Goal: Information Seeking & Learning: Find specific fact

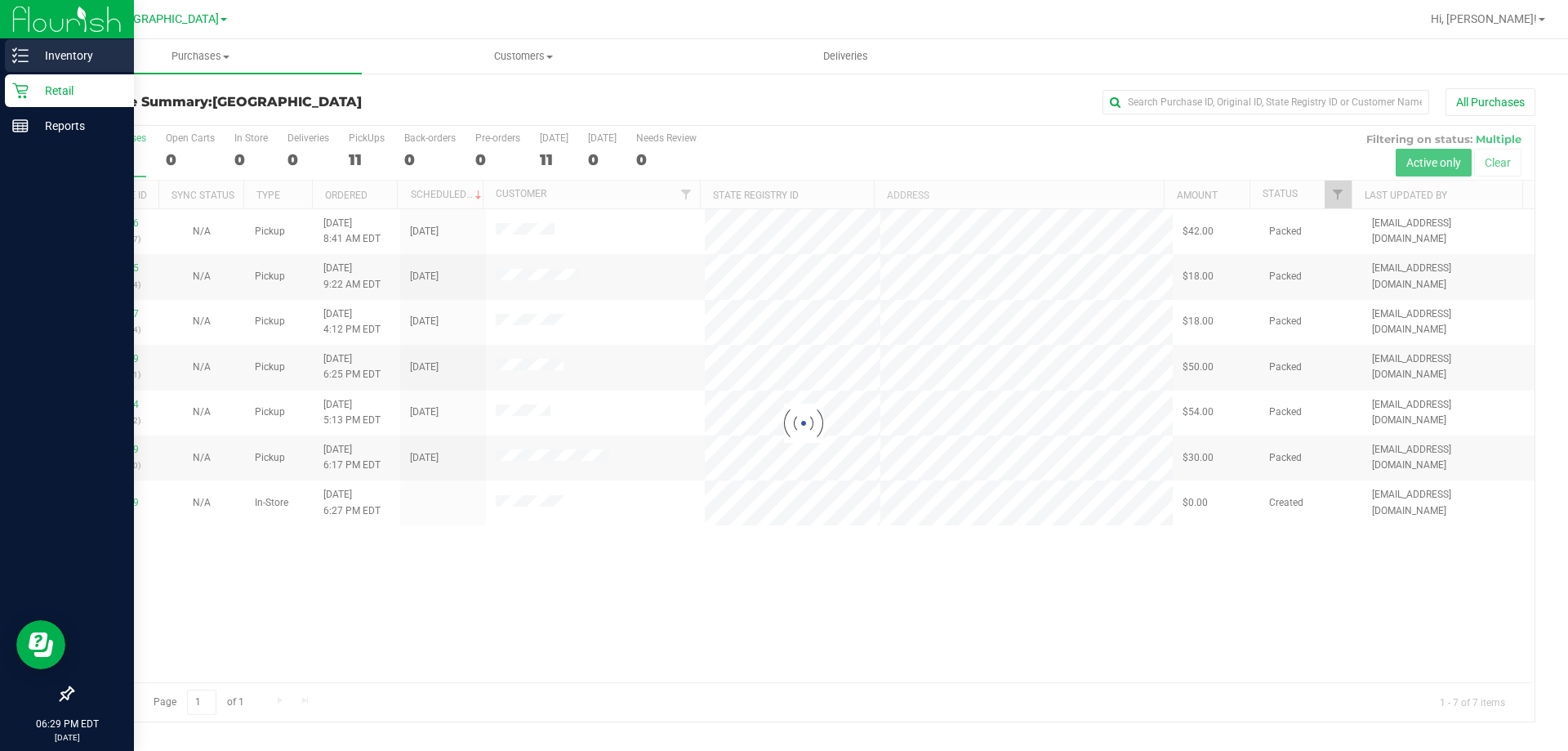
click at [66, 56] on p "Inventory" at bounding box center [77, 55] width 98 height 19
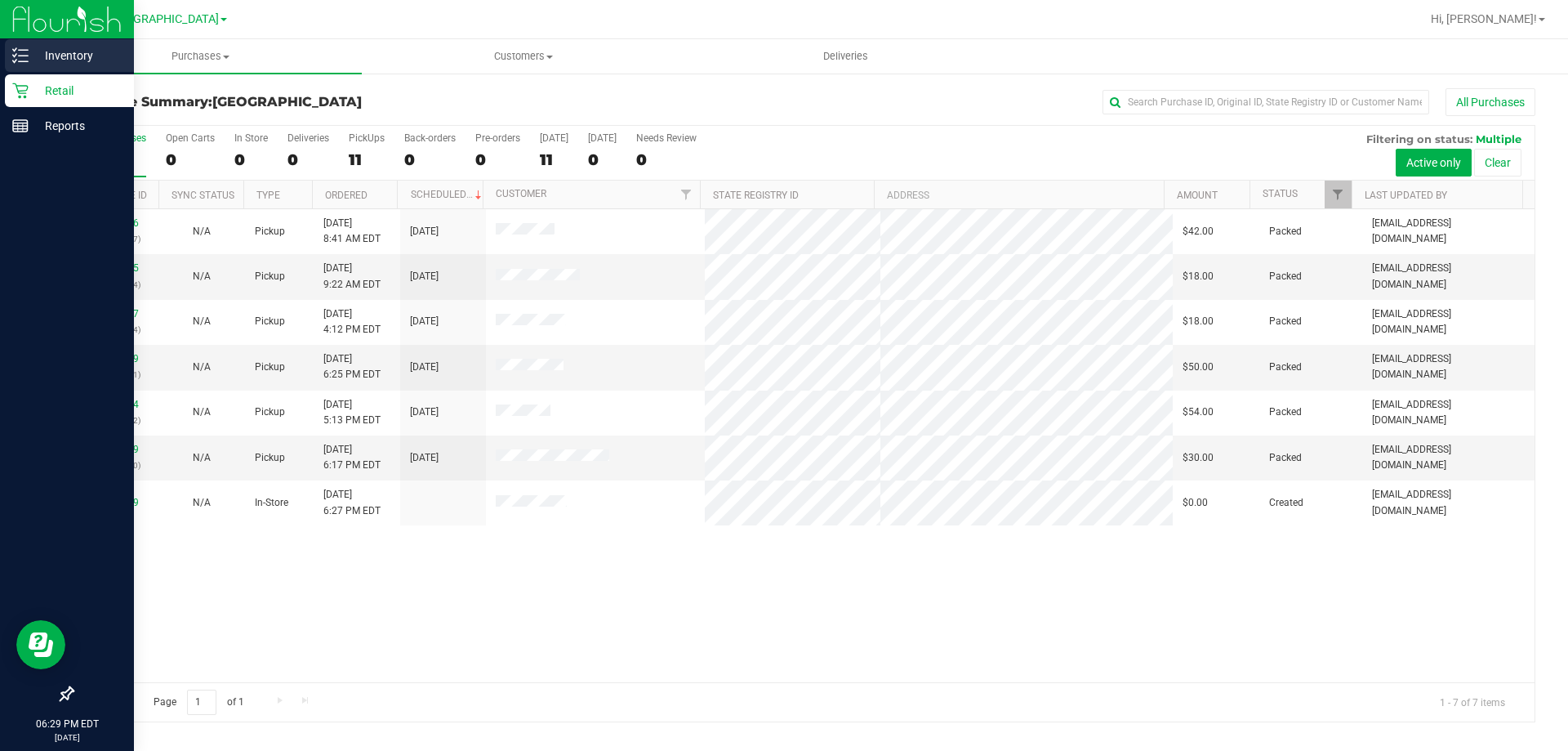
click at [23, 55] on line at bounding box center [23, 55] width 9 height 0
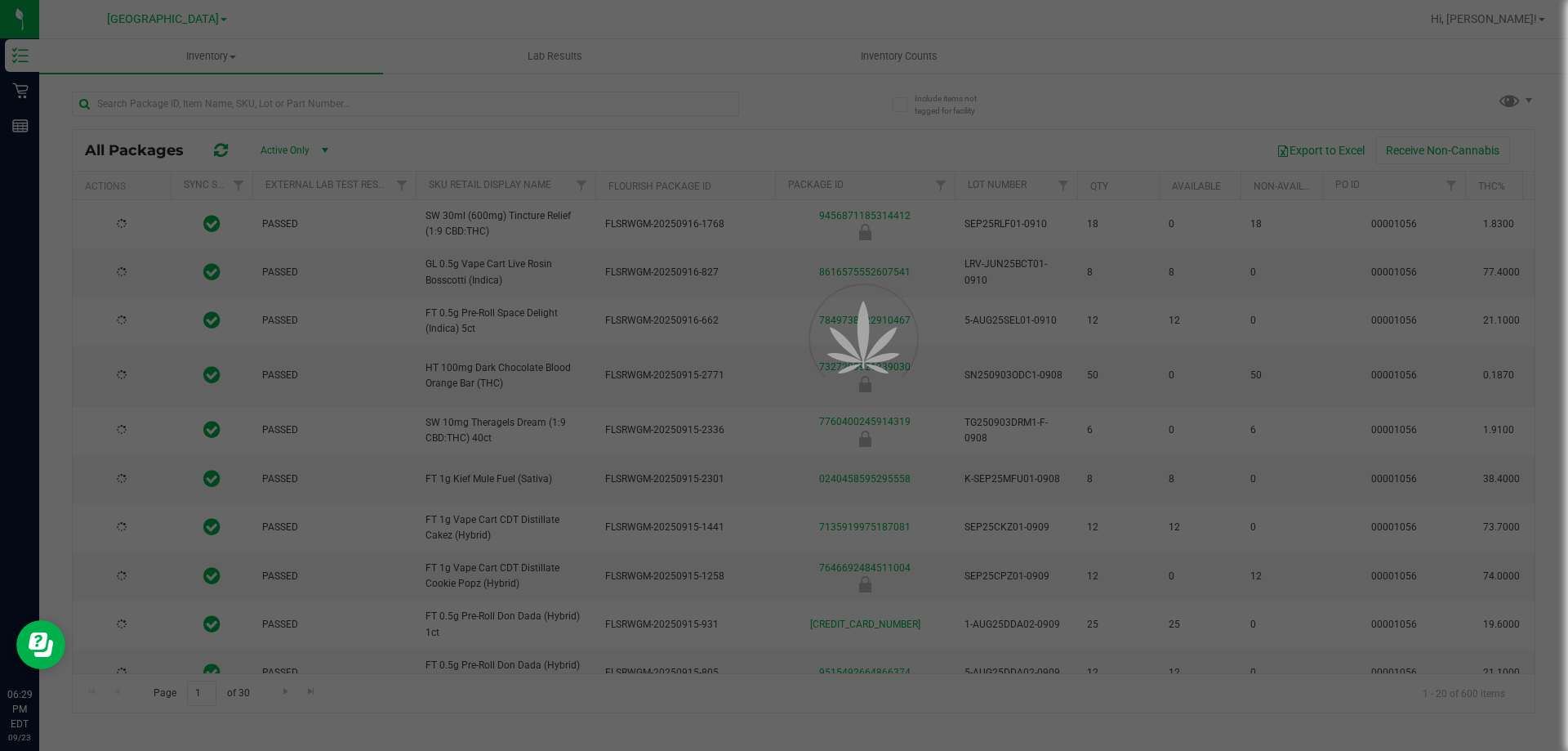
click at [320, 106] on div at bounding box center [784, 375] width 1568 height 751
type input "[DATE]"
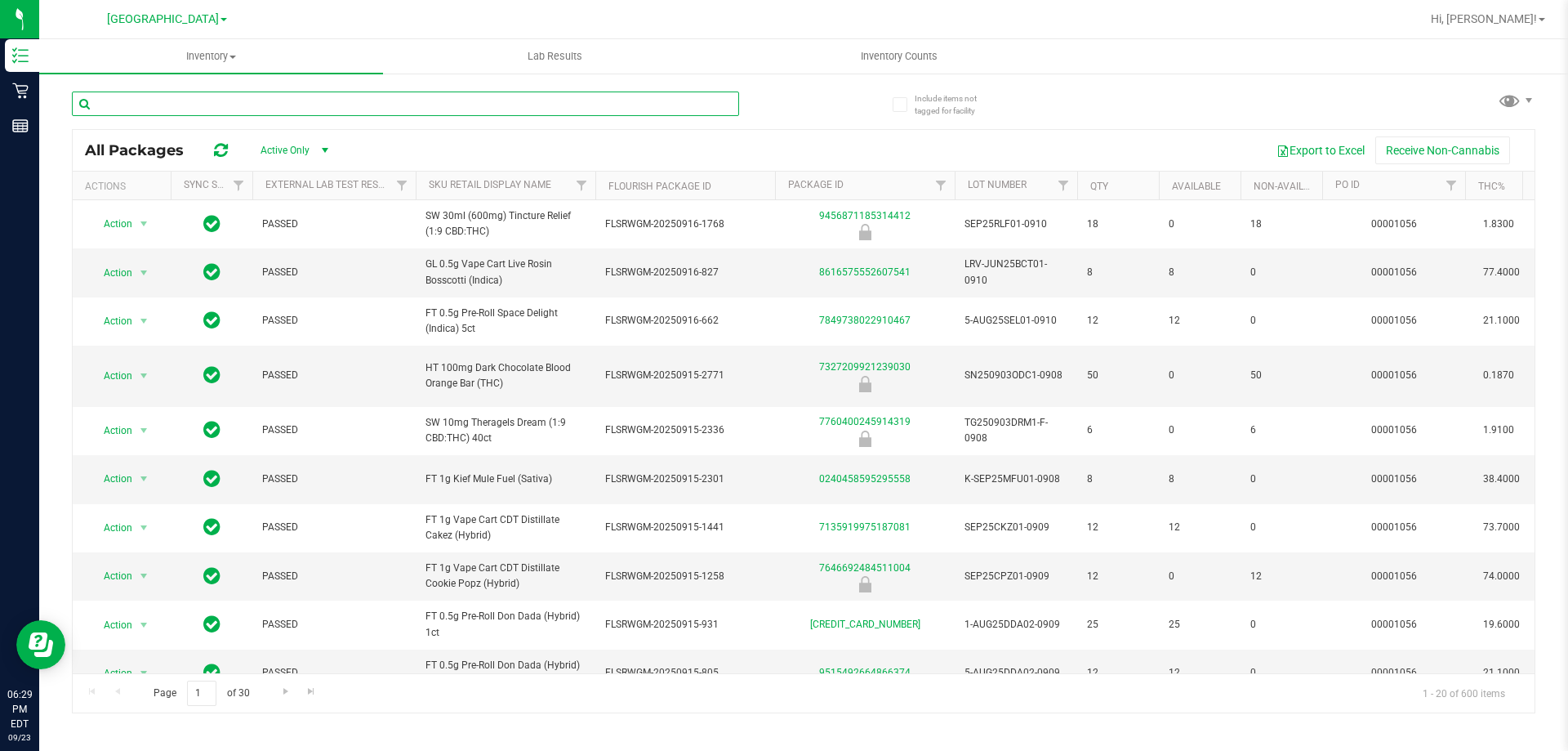
click at [320, 106] on input "text" at bounding box center [405, 103] width 667 height 24
type input "pebble"
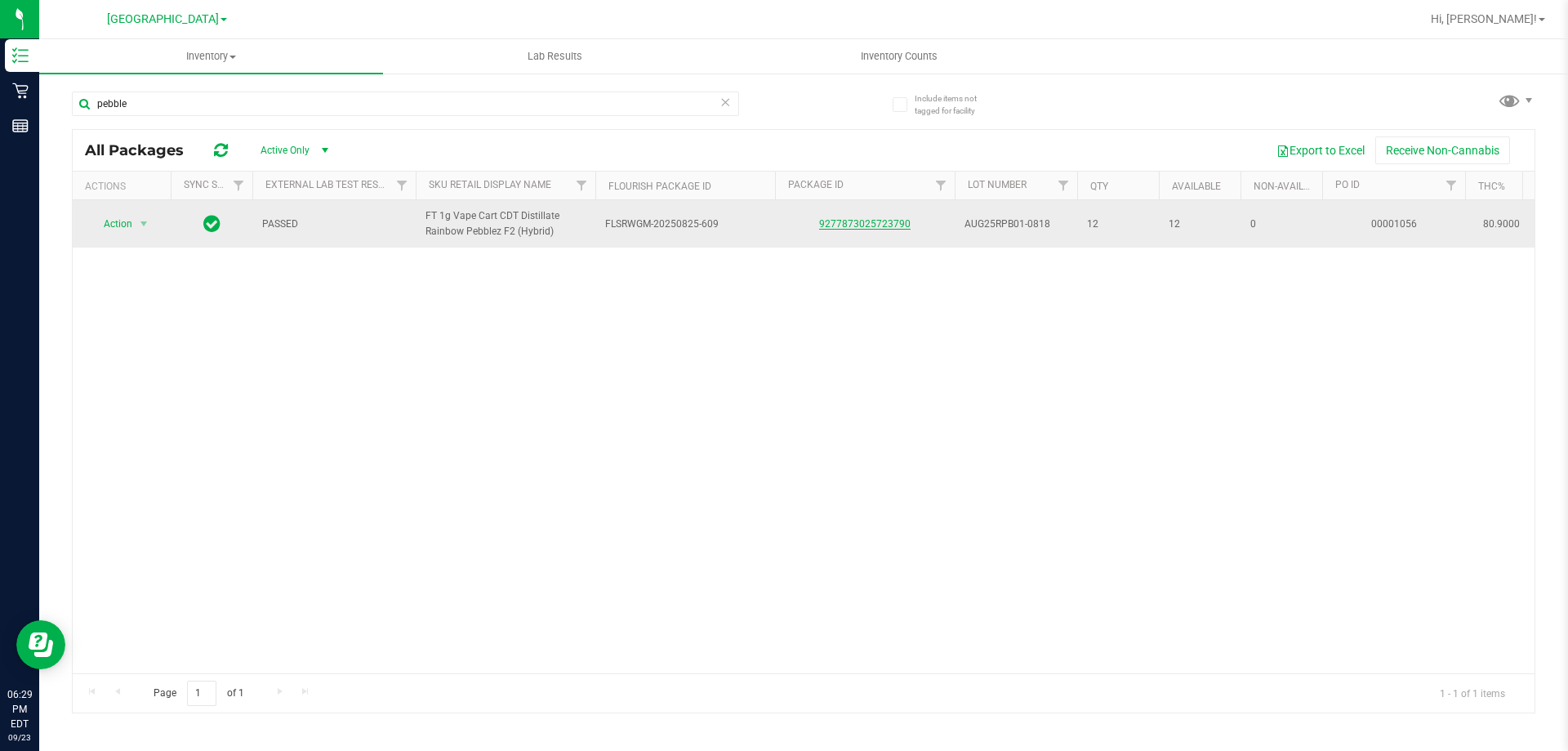
click at [875, 229] on link "9277873025723790" at bounding box center [864, 224] width 91 height 12
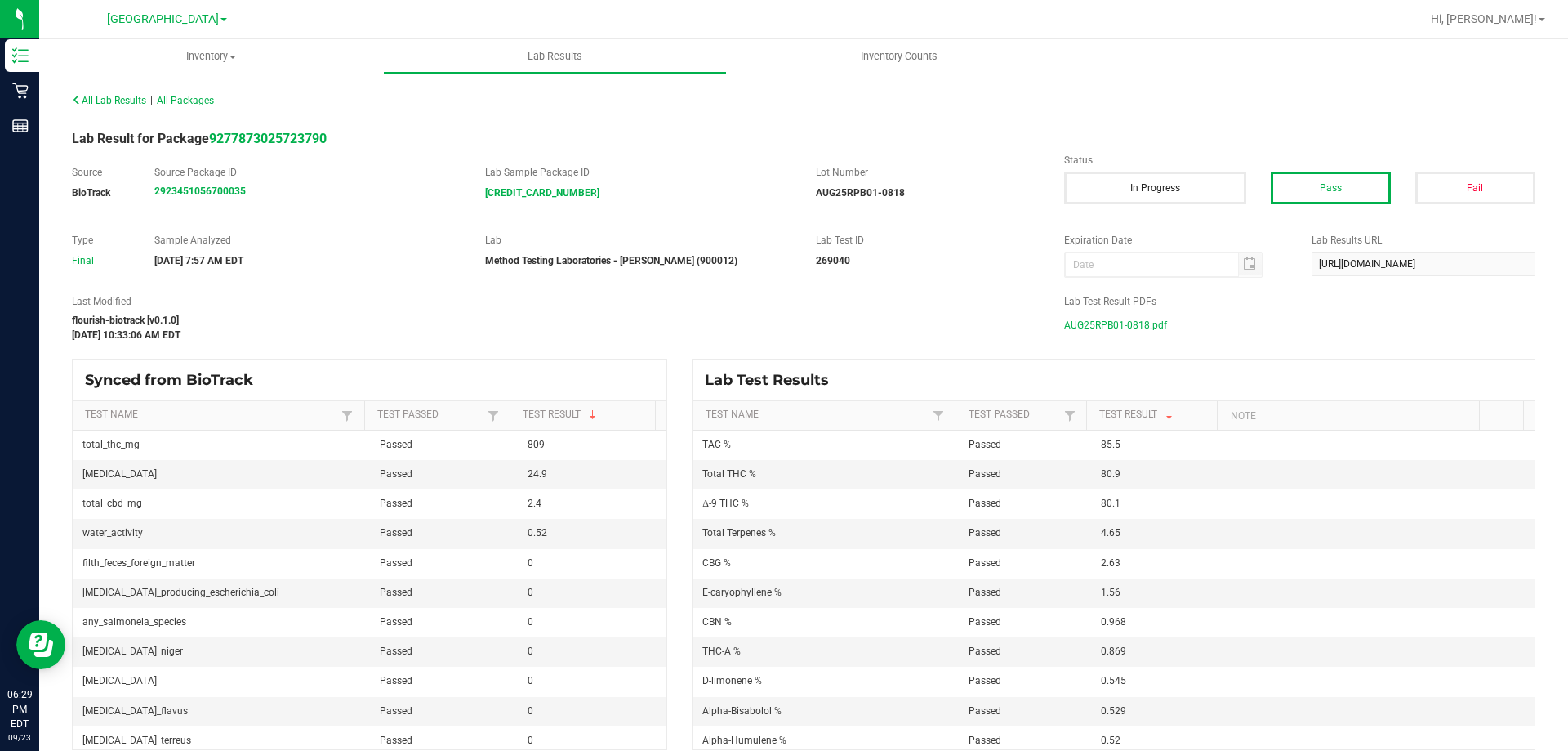
click at [1127, 317] on span "AUG25RPB01-0818.pdf" at bounding box center [1115, 325] width 103 height 24
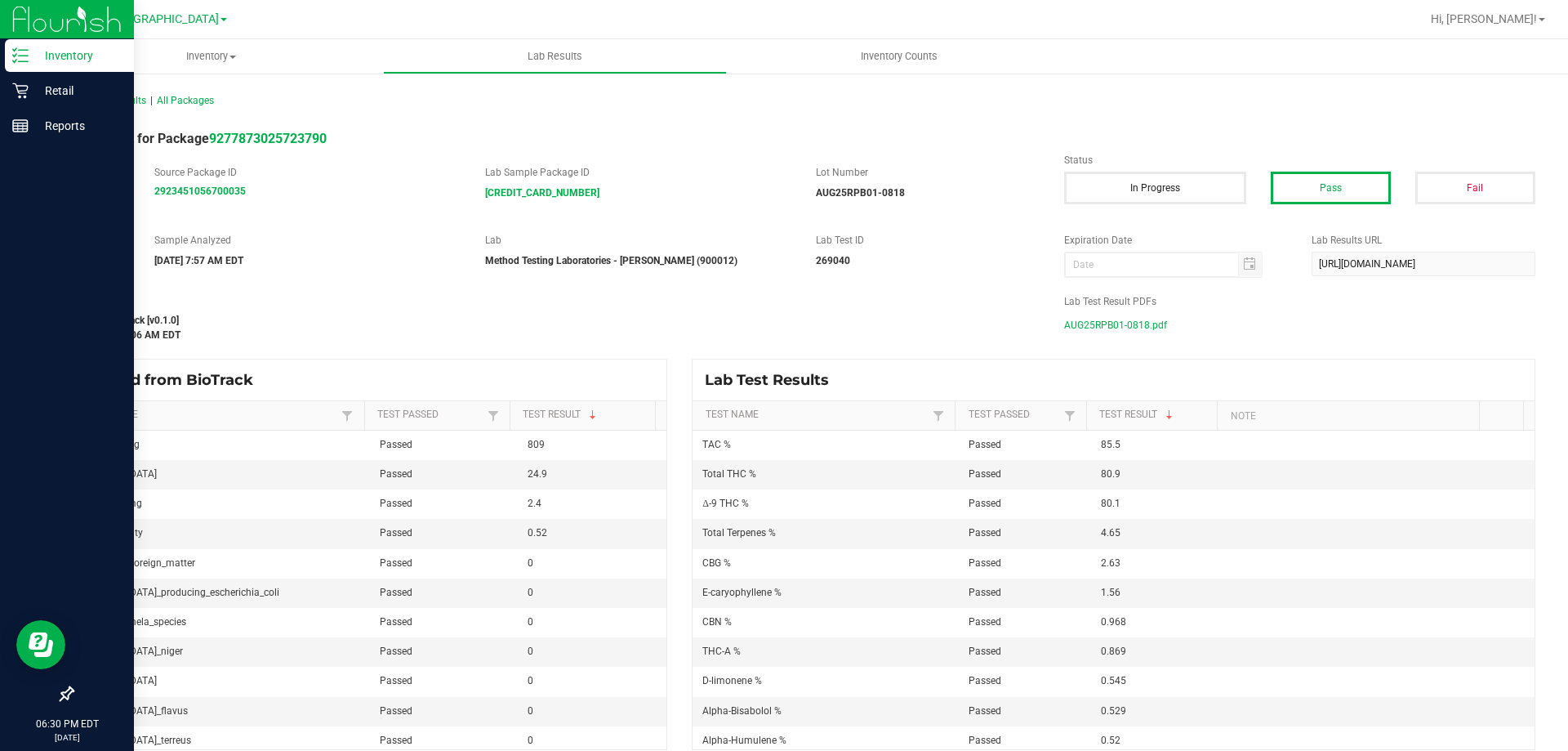
click at [34, 61] on p "Inventory" at bounding box center [77, 55] width 98 height 19
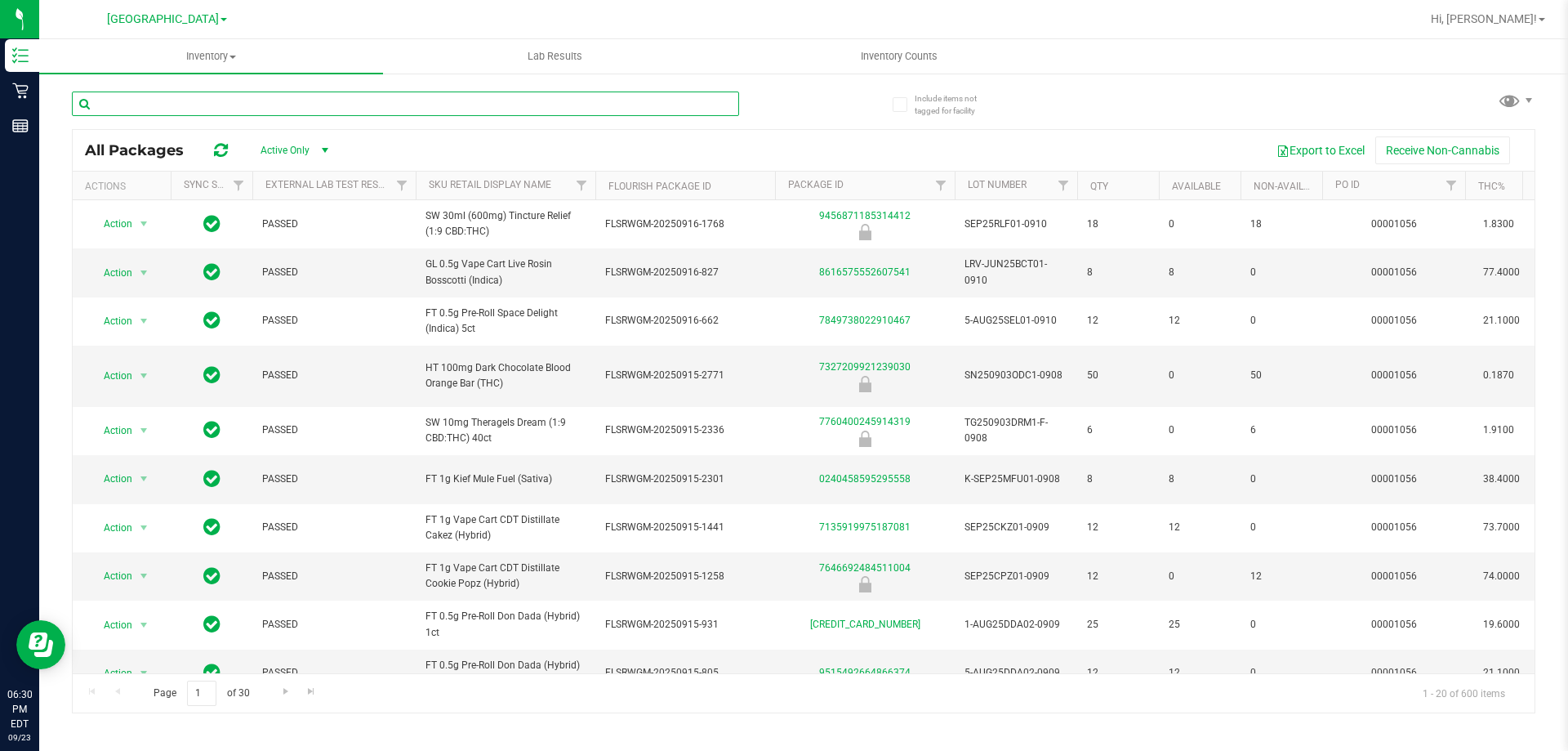
click at [357, 104] on input "text" at bounding box center [405, 103] width 667 height 24
type input "ice"
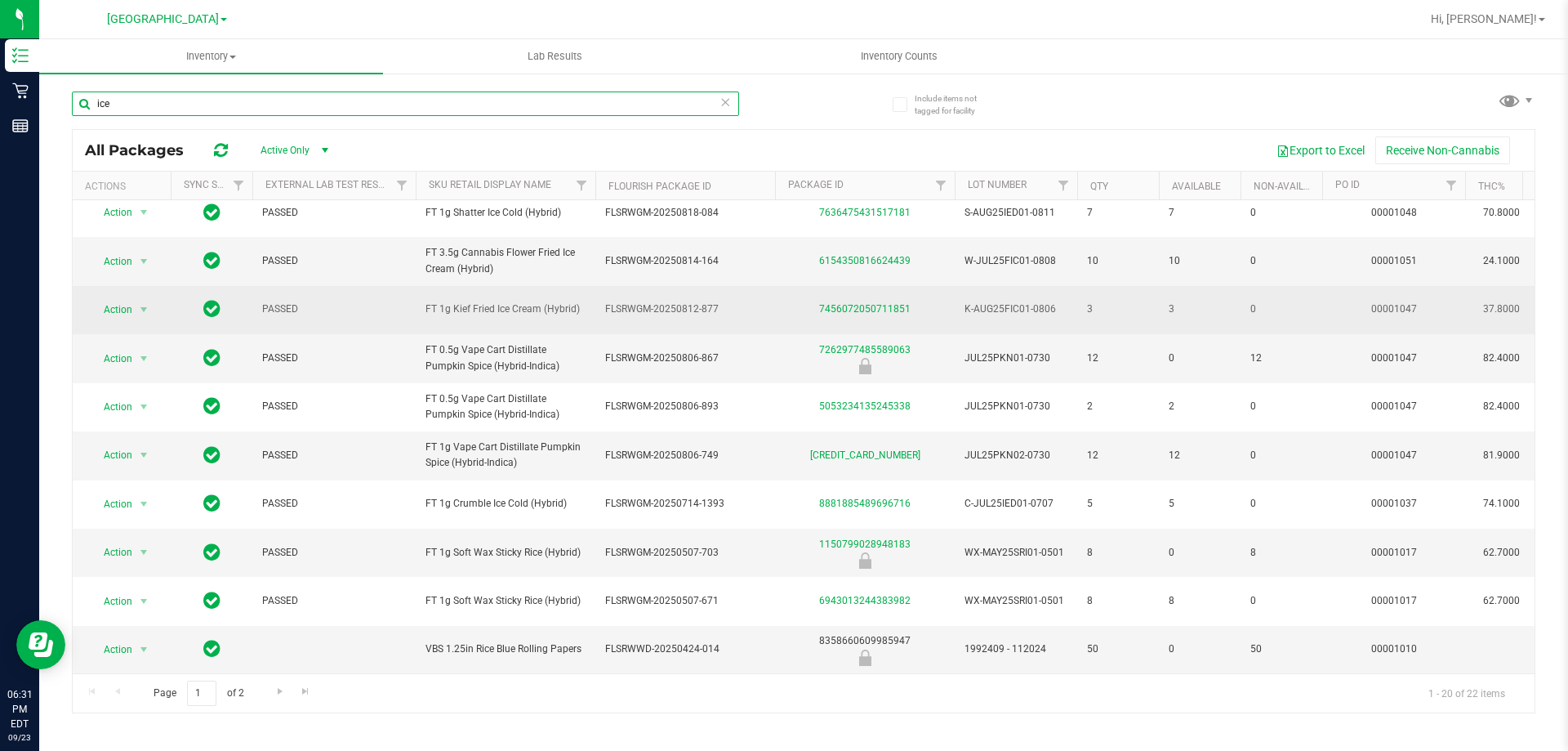
scroll to position [509, 0]
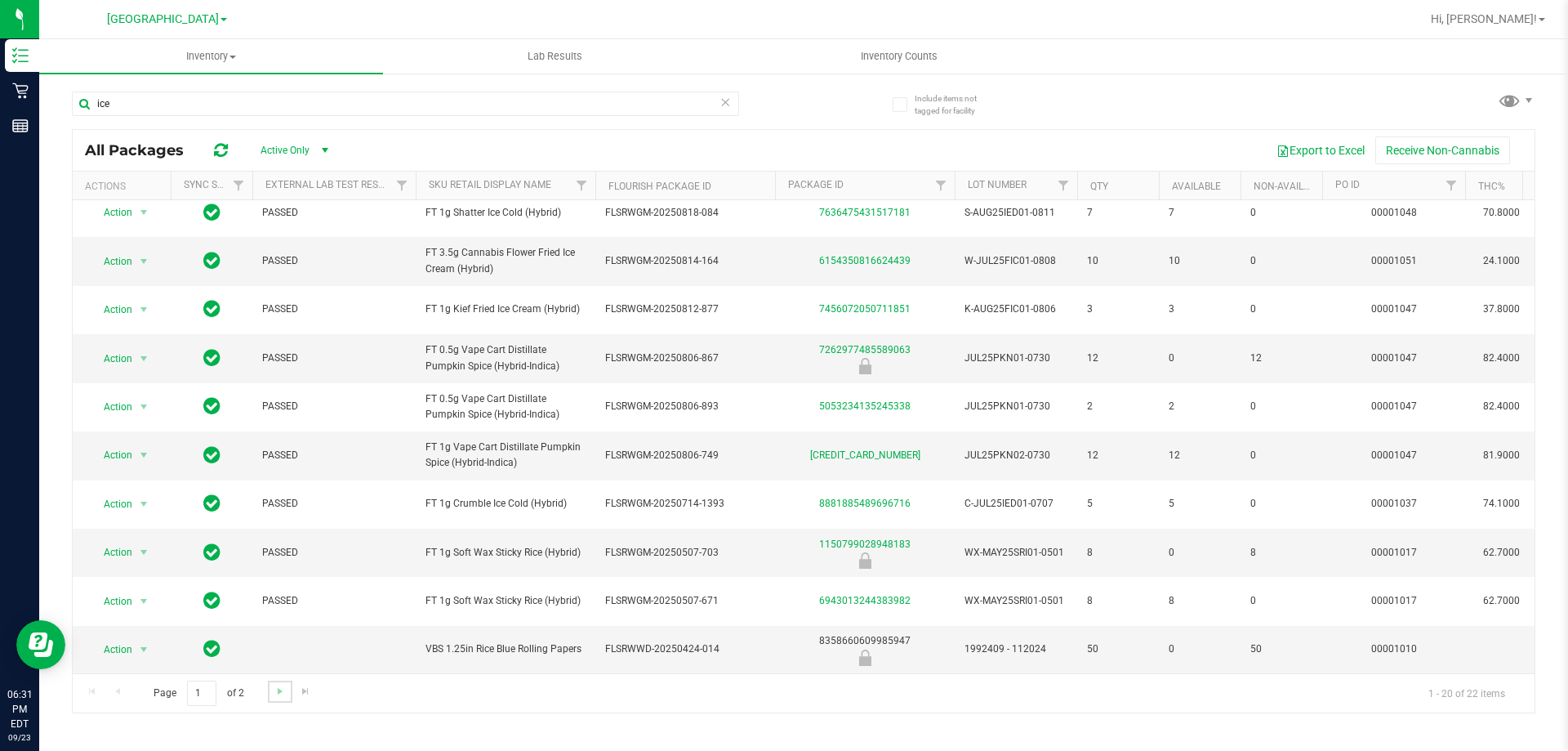
click at [284, 681] on link "Go to the next page" at bounding box center [279, 692] width 23 height 22
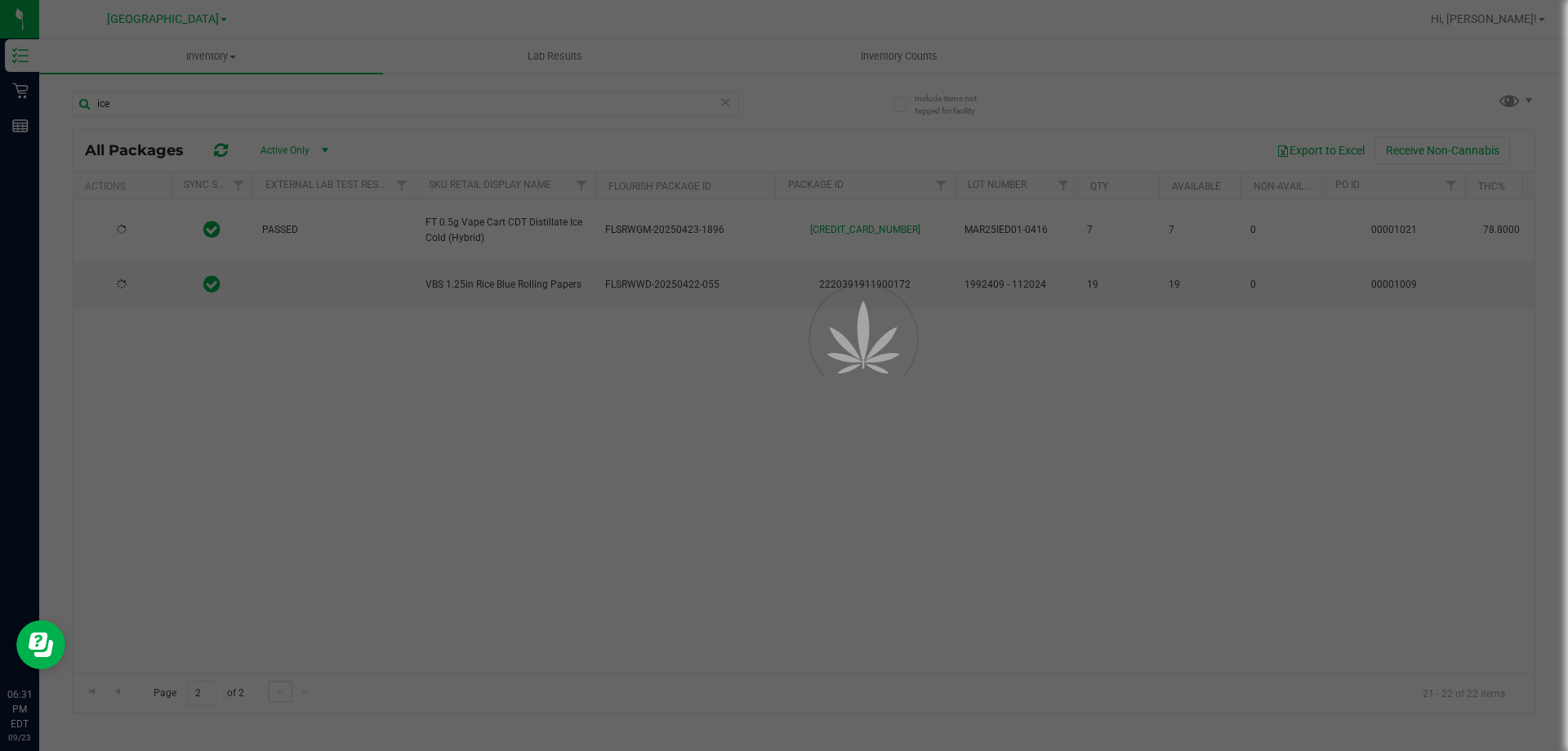
scroll to position [0, 0]
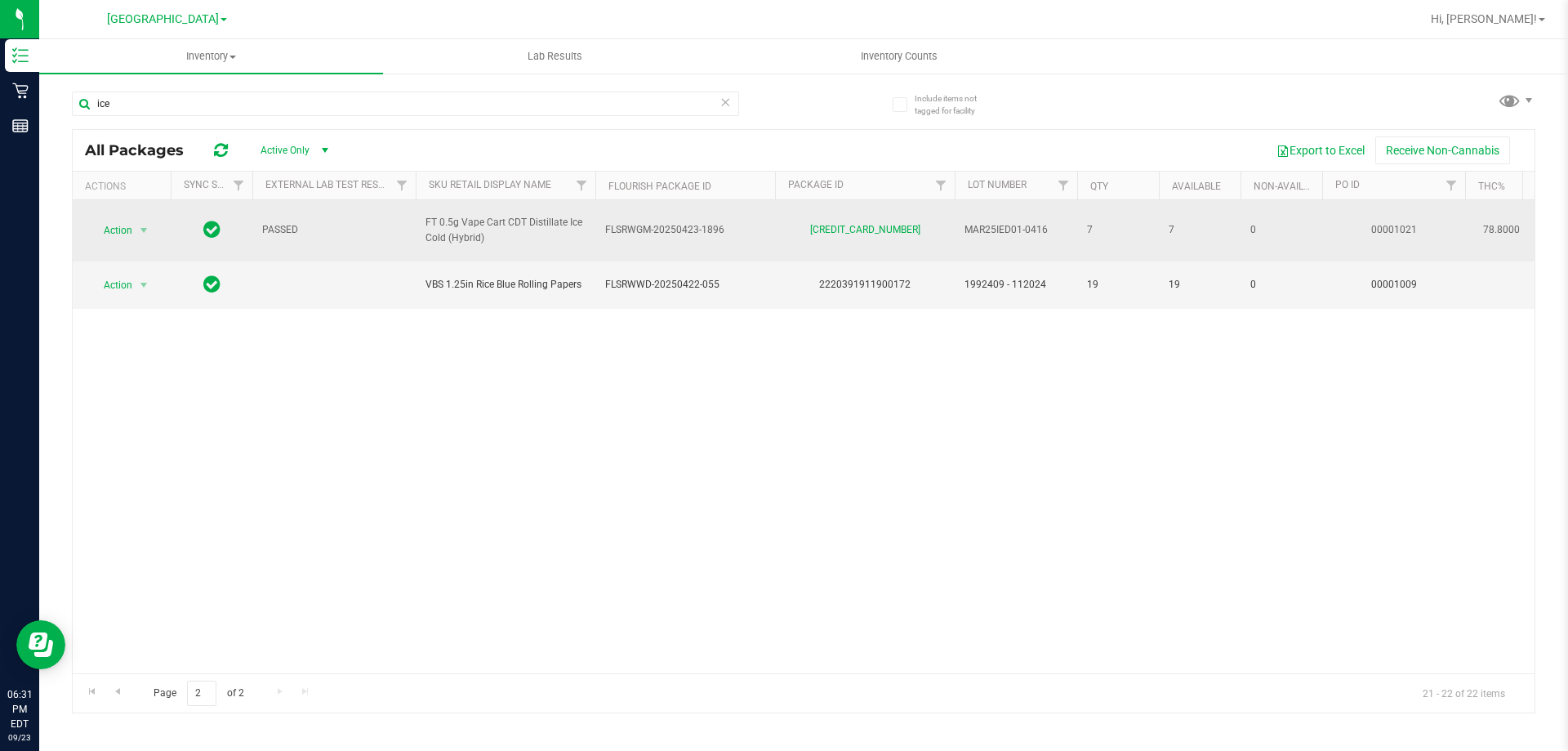
click at [854, 218] on td "[CREDIT_CARD_NUMBER]" at bounding box center [864, 230] width 180 height 61
click at [857, 225] on link "[CREDIT_CARD_NUMBER]" at bounding box center [865, 229] width 110 height 12
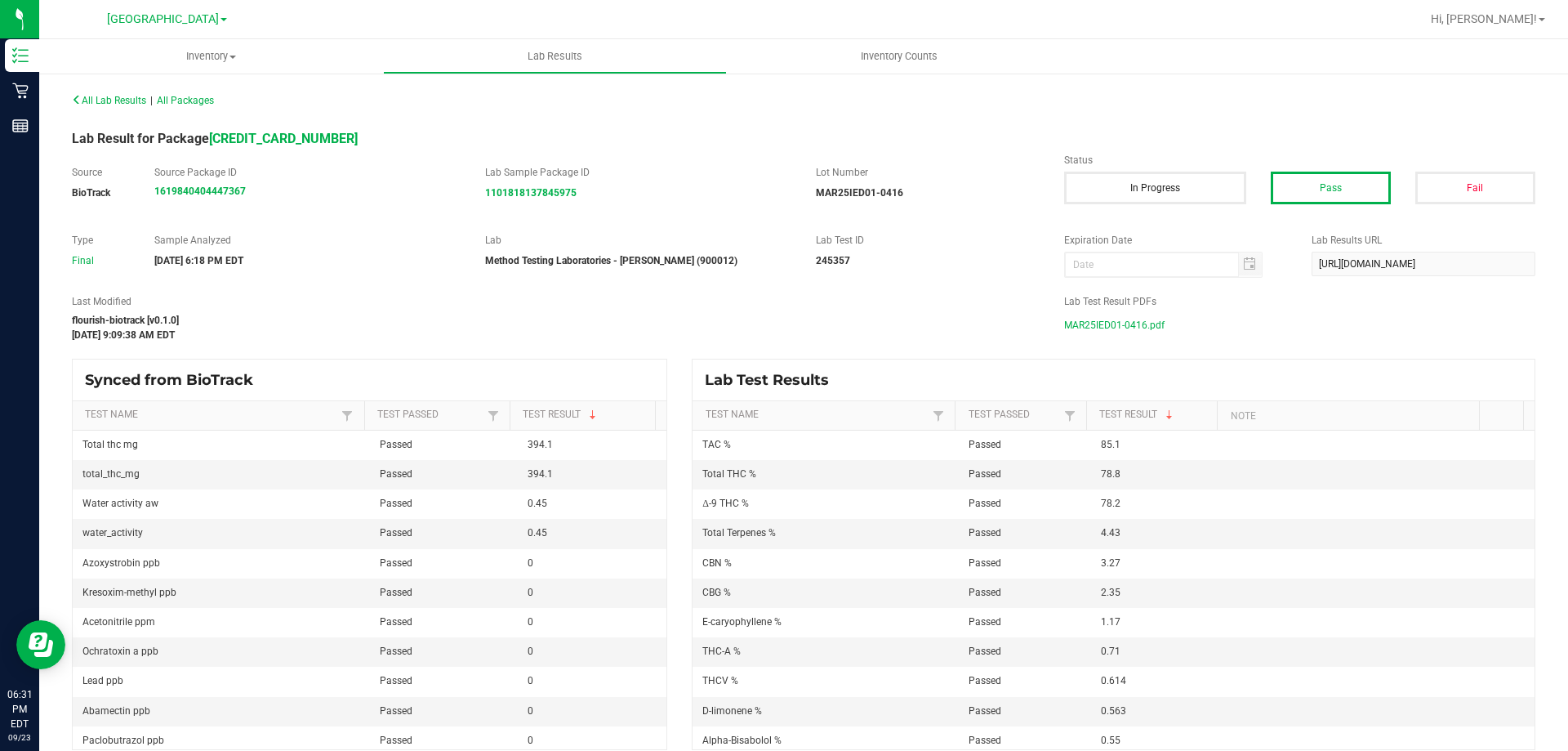
click at [1082, 324] on span "MAR25IED01-0416.pdf" at bounding box center [1115, 325] width 100 height 24
click at [1516, 22] on span "Hi, [PERSON_NAME]!" at bounding box center [1483, 19] width 106 height 13
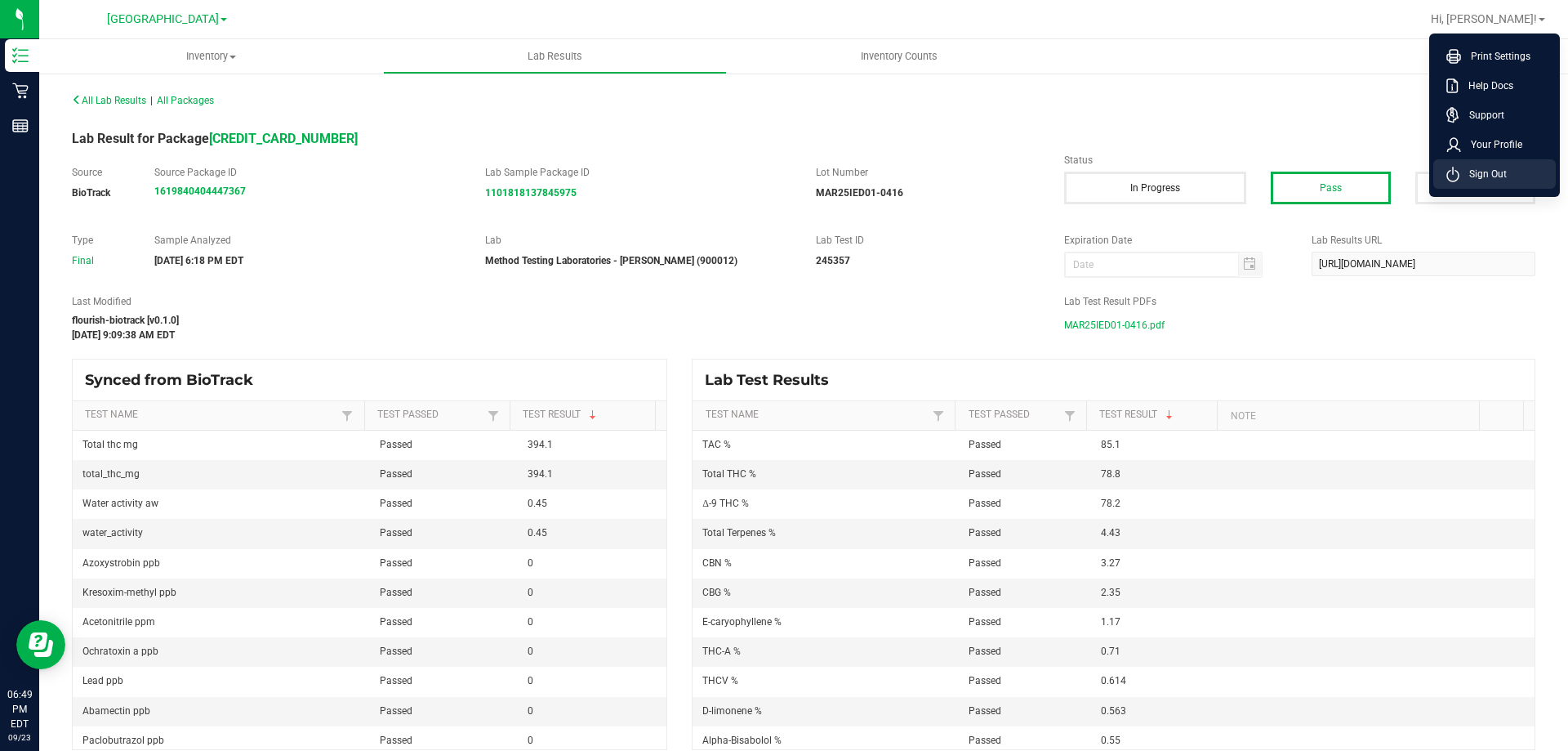
click at [1468, 177] on span "Sign Out" at bounding box center [1483, 174] width 48 height 17
